Goal: Obtain resource: Obtain resource

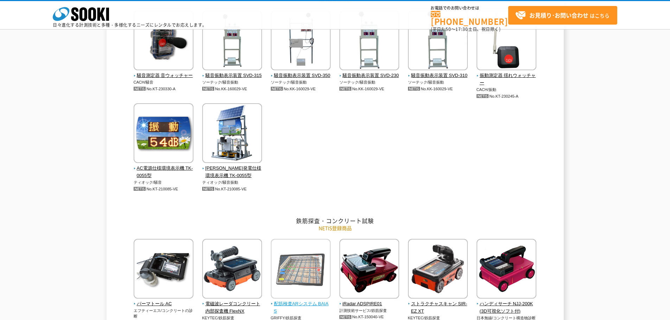
scroll to position [70, 0]
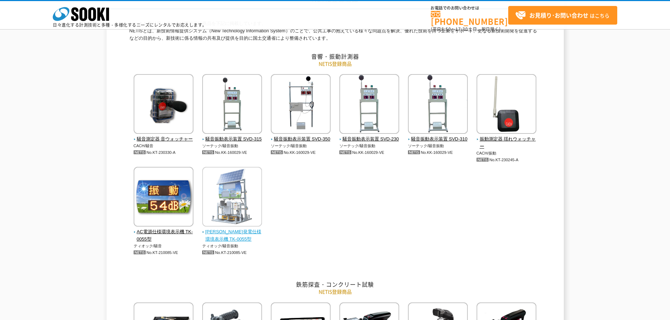
click at [247, 205] on img at bounding box center [232, 198] width 60 height 62
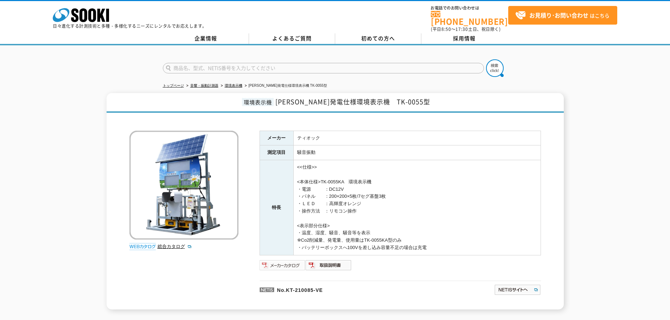
click at [280, 261] on img at bounding box center [283, 265] width 46 height 11
click at [172, 244] on link "総合カタログ" at bounding box center [175, 246] width 34 height 5
drag, startPoint x: 287, startPoint y: 286, endPoint x: 336, endPoint y: 288, distance: 48.6
click at [336, 288] on p "No.KT-210085-VE" at bounding box center [343, 289] width 167 height 17
copy p "KT-210085-VE"
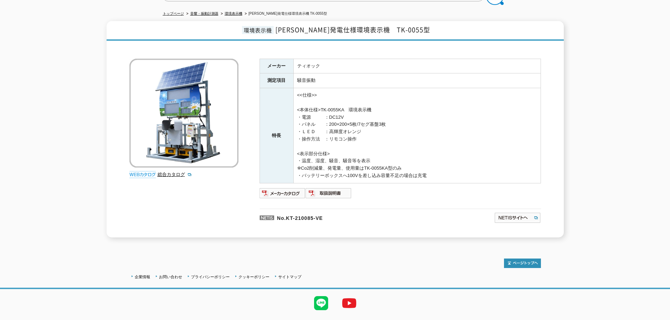
scroll to position [85, 0]
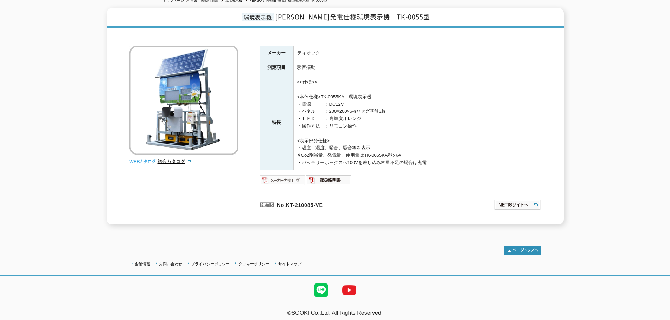
click at [296, 177] on img at bounding box center [283, 180] width 46 height 11
click at [337, 177] on img at bounding box center [329, 180] width 46 height 11
click at [167, 159] on link "総合カタログ" at bounding box center [175, 161] width 34 height 5
